Goal: Task Accomplishment & Management: Manage account settings

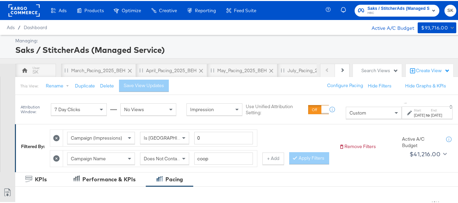
click at [10, 9] on rect at bounding box center [23, 9] width 31 height 12
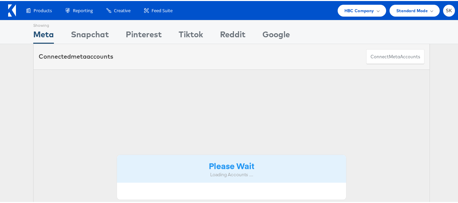
click at [437, 11] on ul "HBC Company Switch Company Albertsons - AMC American Eagle Outfitters AMP - Gia…" at bounding box center [395, 10] width 121 height 12
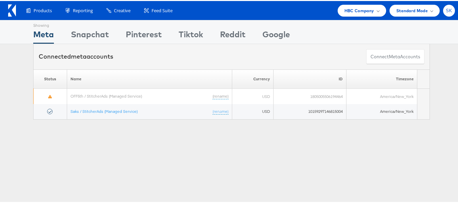
click at [446, 11] on span "SK" at bounding box center [449, 9] width 6 height 4
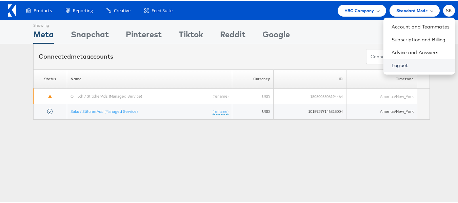
click at [392, 67] on link "Logout" at bounding box center [421, 64] width 58 height 7
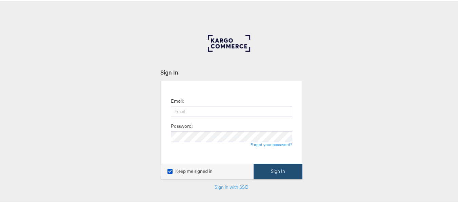
type input "[PERSON_NAME][EMAIL_ADDRESS][DOMAIN_NAME]"
click at [273, 170] on button "Sign In" at bounding box center [278, 170] width 49 height 15
